Goal: Check status: Check status

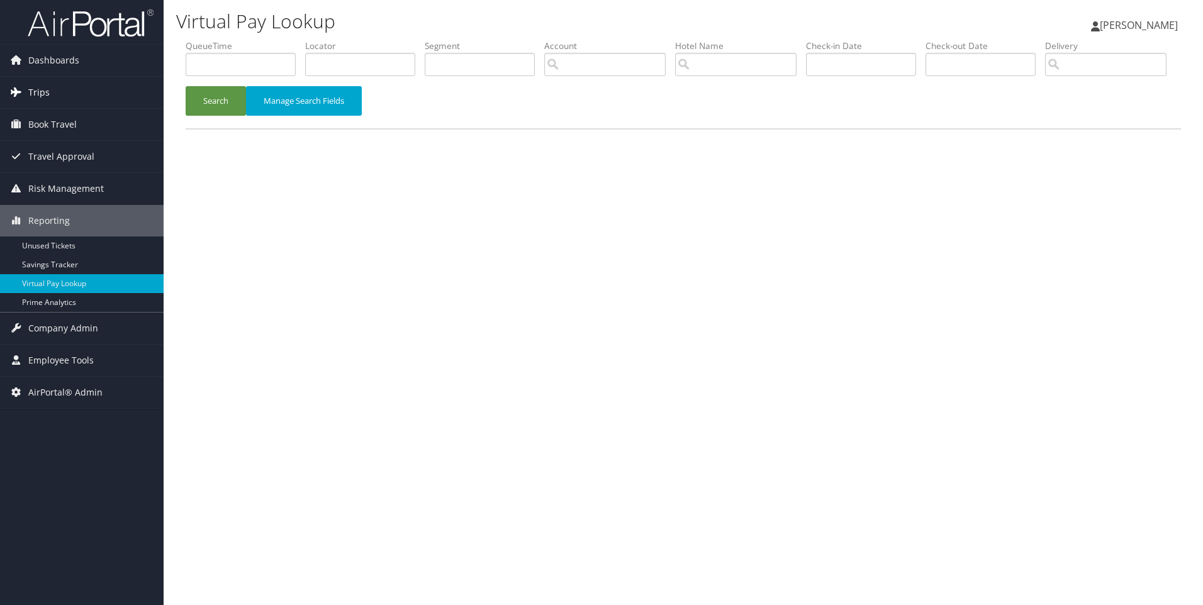
click at [82, 99] on link "Trips" at bounding box center [82, 92] width 164 height 31
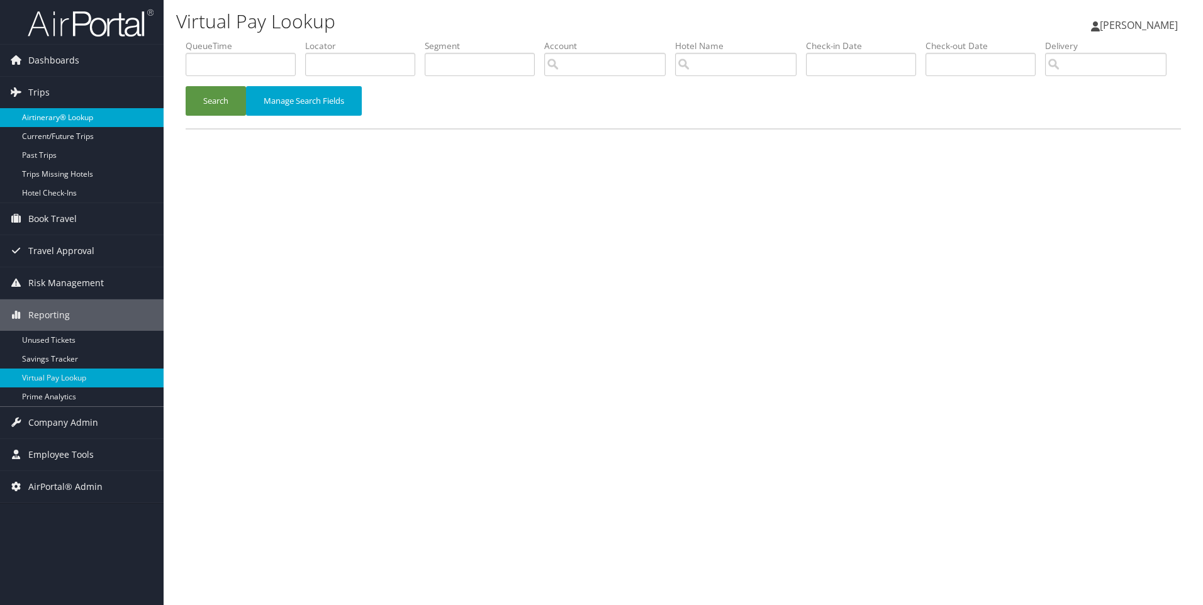
click at [72, 115] on link "Airtinerary® Lookup" at bounding box center [82, 117] width 164 height 19
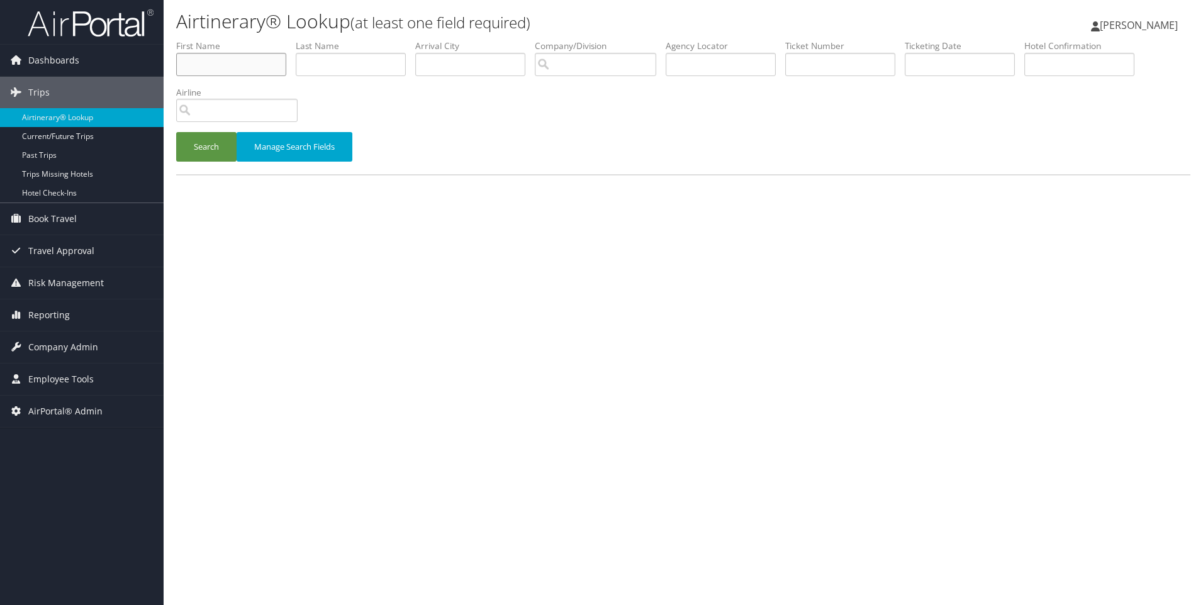
click at [228, 67] on input "text" at bounding box center [231, 64] width 110 height 23
type input "v"
paste input "Mayra"
type input "Mayra"
click at [363, 74] on input "text" at bounding box center [351, 64] width 110 height 23
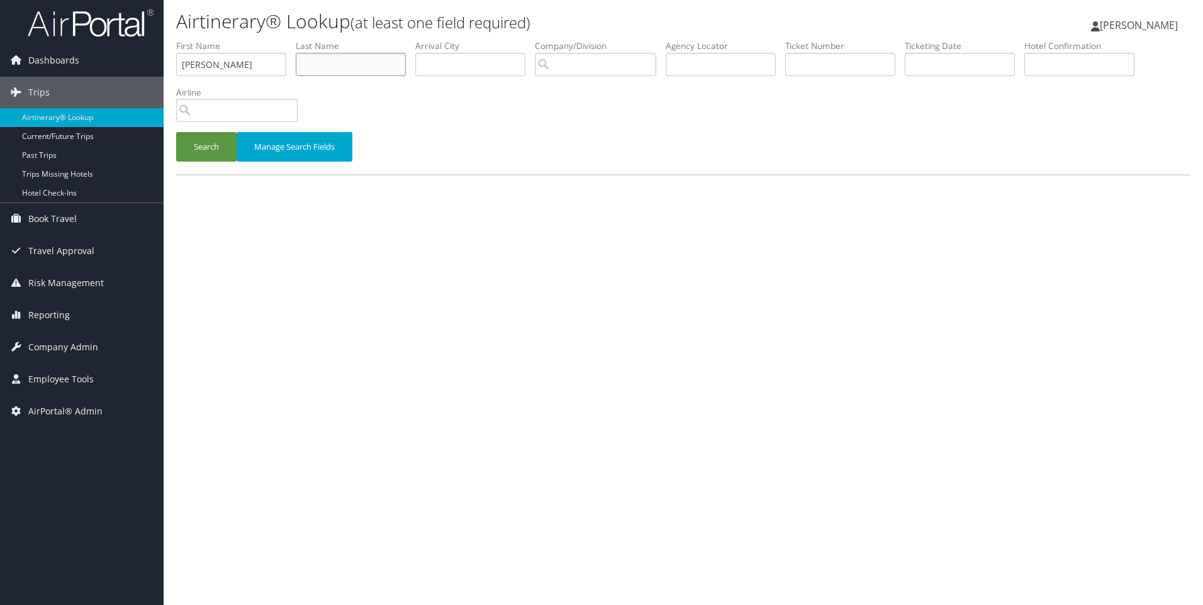
paste input "Sebres"
click at [201, 150] on button "Search" at bounding box center [206, 147] width 60 height 30
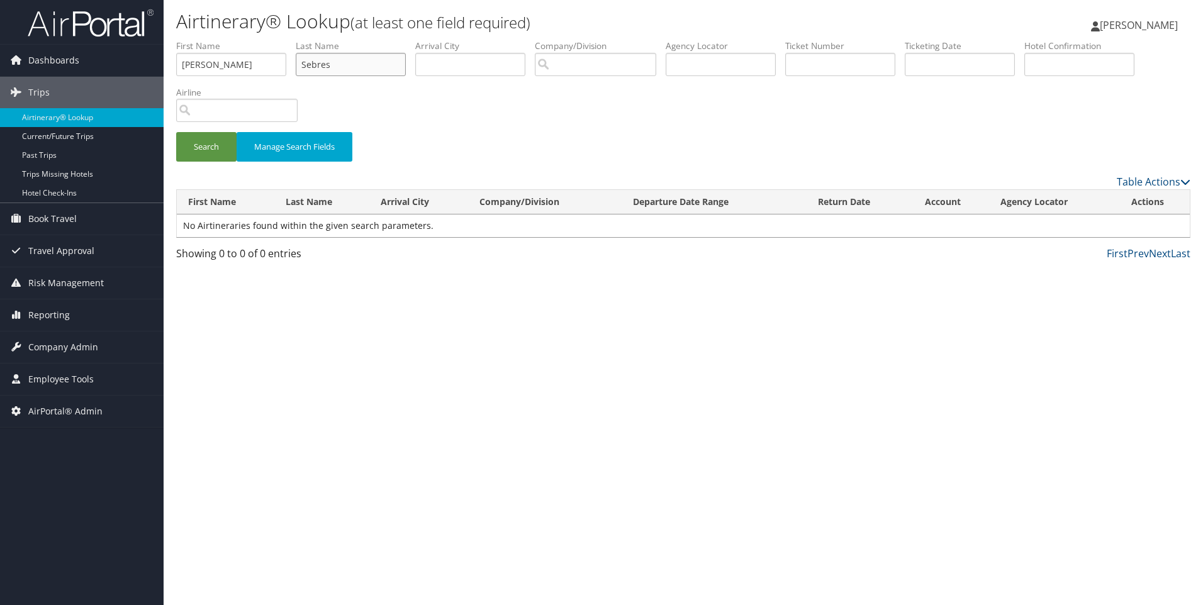
click at [333, 72] on input "Sebres" at bounding box center [351, 64] width 110 height 23
type input "S"
click at [198, 145] on button "Search" at bounding box center [206, 147] width 60 height 30
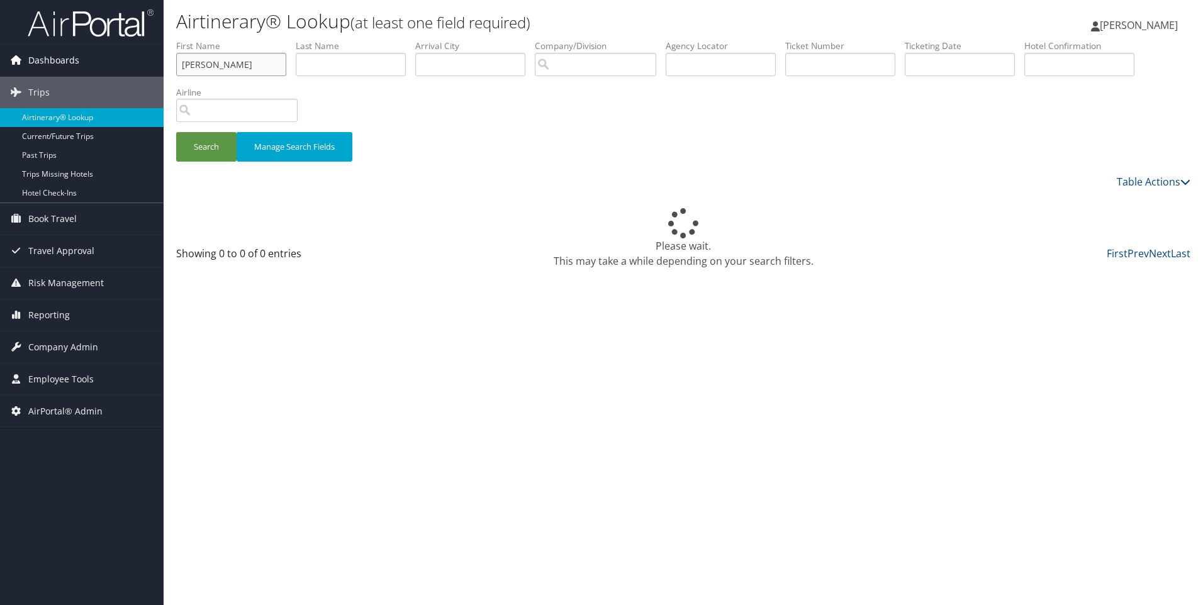
drag, startPoint x: 249, startPoint y: 70, endPoint x: 78, endPoint y: 62, distance: 170.7
click at [78, 62] on div "Dashboards AirPortal 360™ (Manager) AirPortal 360™ (Agent) My Travel Dashboard …" at bounding box center [601, 302] width 1203 height 605
